Goal: Navigation & Orientation: Find specific page/section

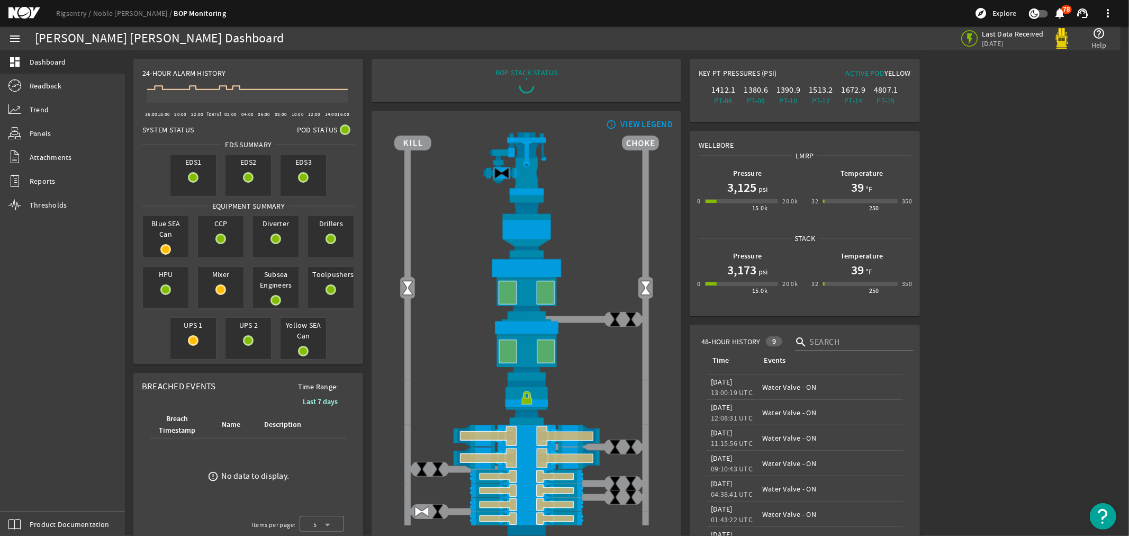
click at [26, 10] on mat-icon at bounding box center [32, 13] width 48 height 13
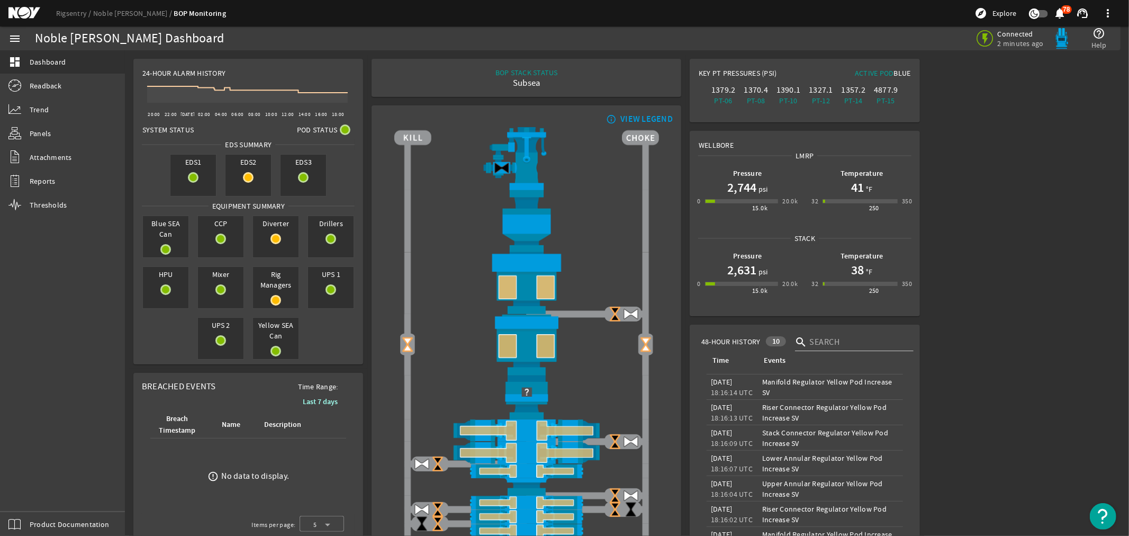
click at [15, 12] on mat-icon at bounding box center [32, 13] width 48 height 13
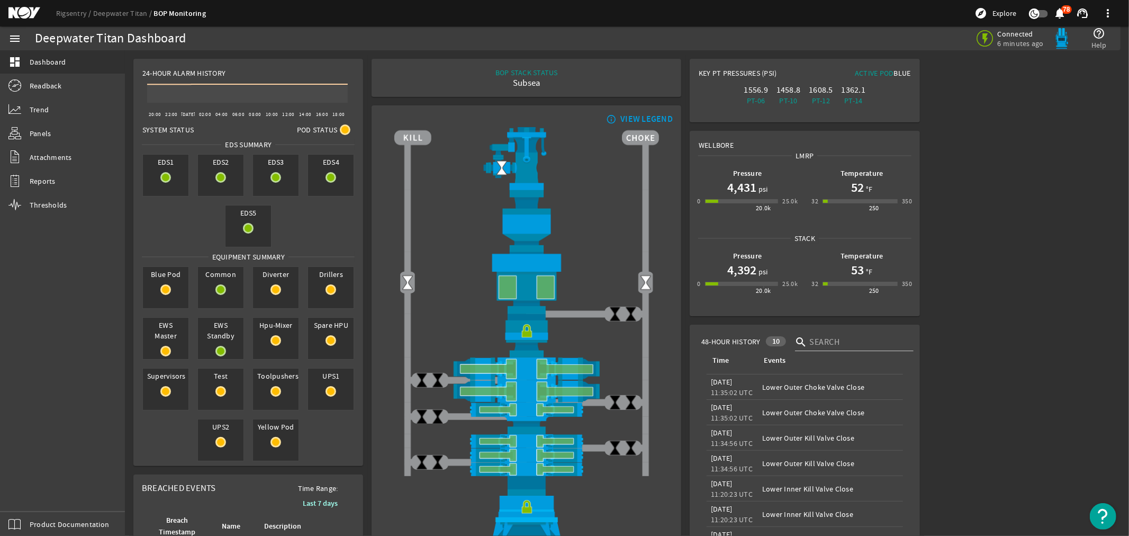
click at [18, 12] on mat-icon at bounding box center [32, 13] width 48 height 13
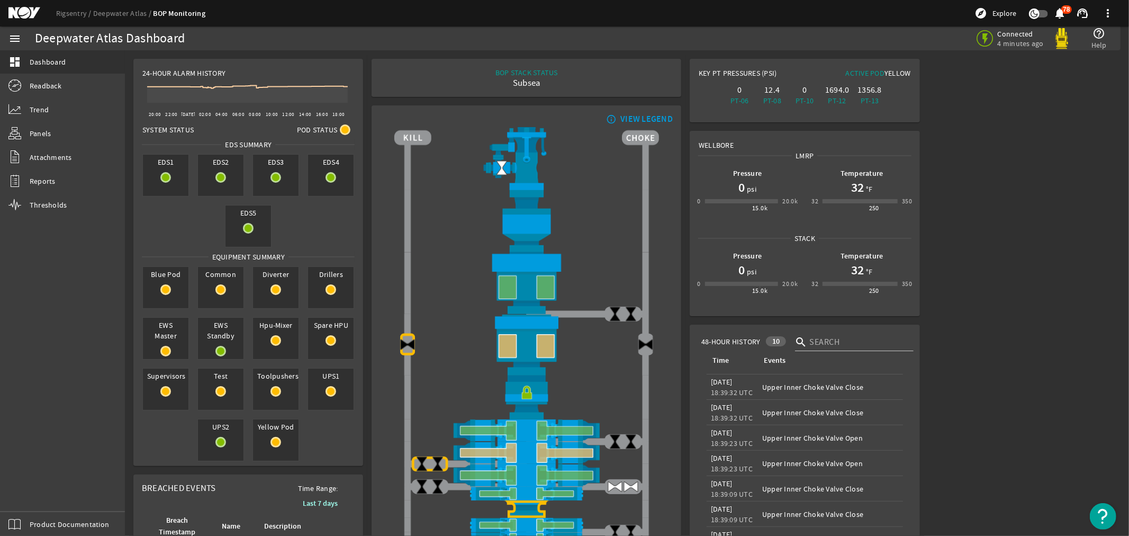
click at [20, 13] on mat-icon at bounding box center [32, 13] width 48 height 13
